Goal: Book appointment/travel/reservation

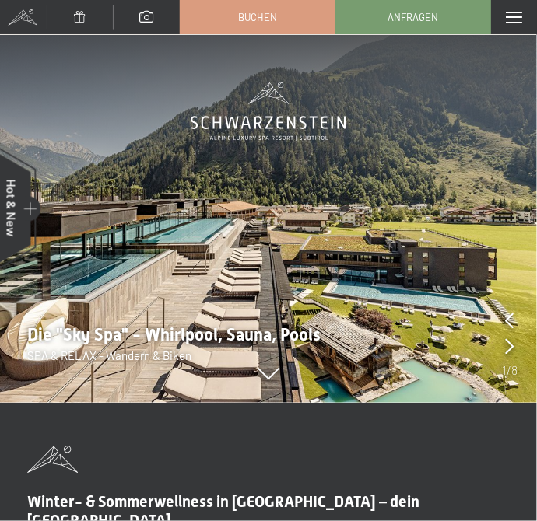
click at [505, 15] on div "Menü" at bounding box center [514, 17] width 46 height 34
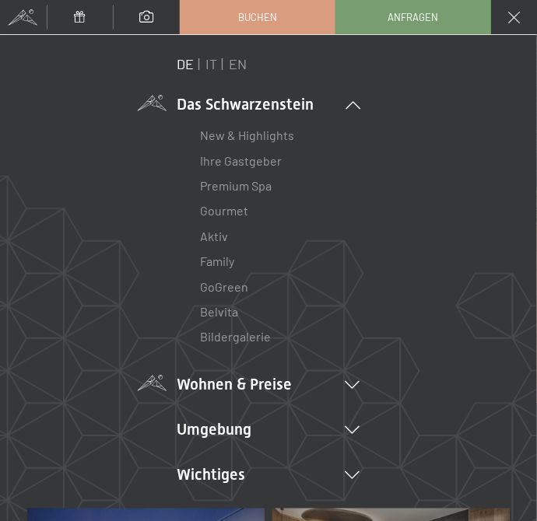
click at [241, 386] on li "Wohnen & Preise Inklusivleistungen Zimmer & Preise Liste Angebote Liste Familie…" at bounding box center [268, 385] width 183 height 22
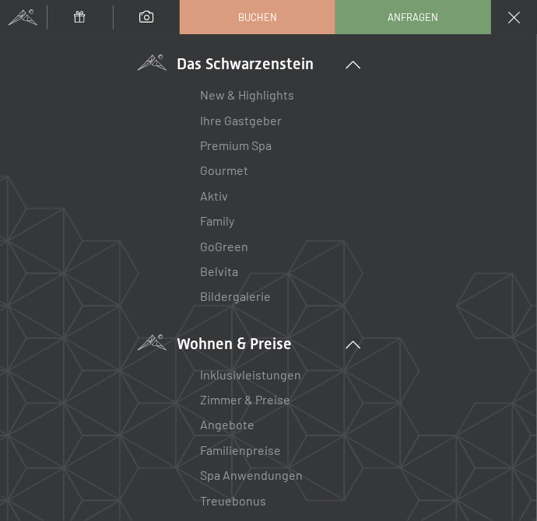
scroll to position [40, 0]
click at [241, 401] on link "Zimmer & Preise" at bounding box center [246, 399] width 90 height 15
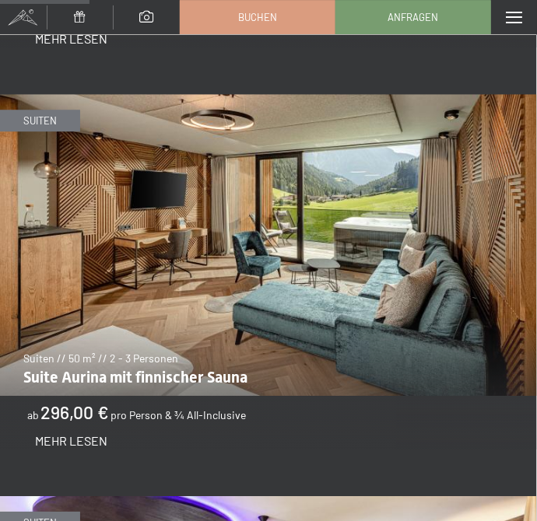
scroll to position [1214, 0]
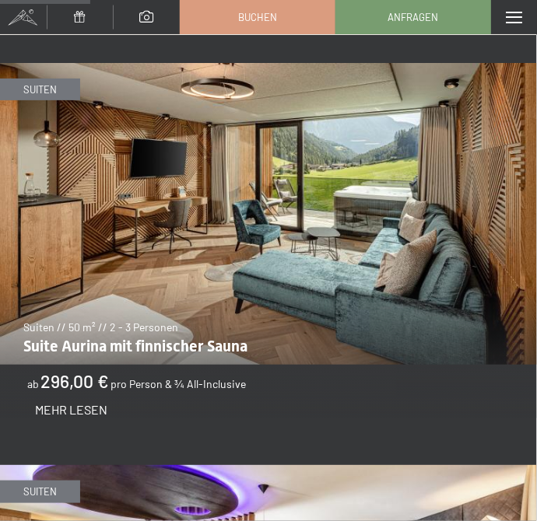
click at [144, 246] on img at bounding box center [268, 214] width 537 height 302
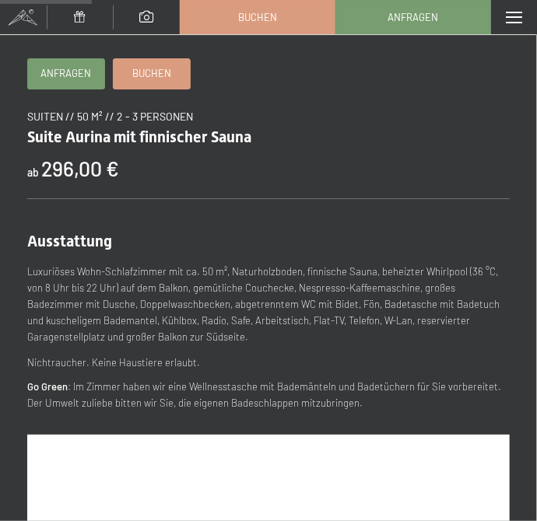
scroll to position [389, 0]
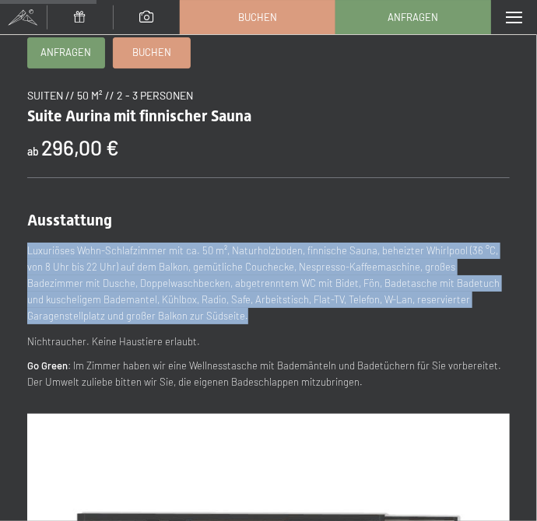
drag, startPoint x: 25, startPoint y: 251, endPoint x: 173, endPoint y: 310, distance: 159.0
copy p "Luxuriöses Wohn-Schlafzimmer mit ca. 50 m², Naturholzboden, finnische Sauna, be…"
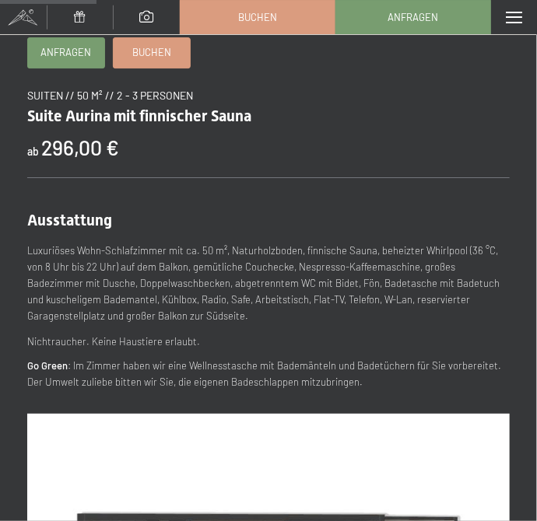
click at [157, 307] on p "Luxuriöses Wohn-Schlafzimmer mit ca. 50 m², Naturholzboden, finnische Sauna, be…" at bounding box center [268, 283] width 483 height 81
